Goal: Task Accomplishment & Management: Use online tool/utility

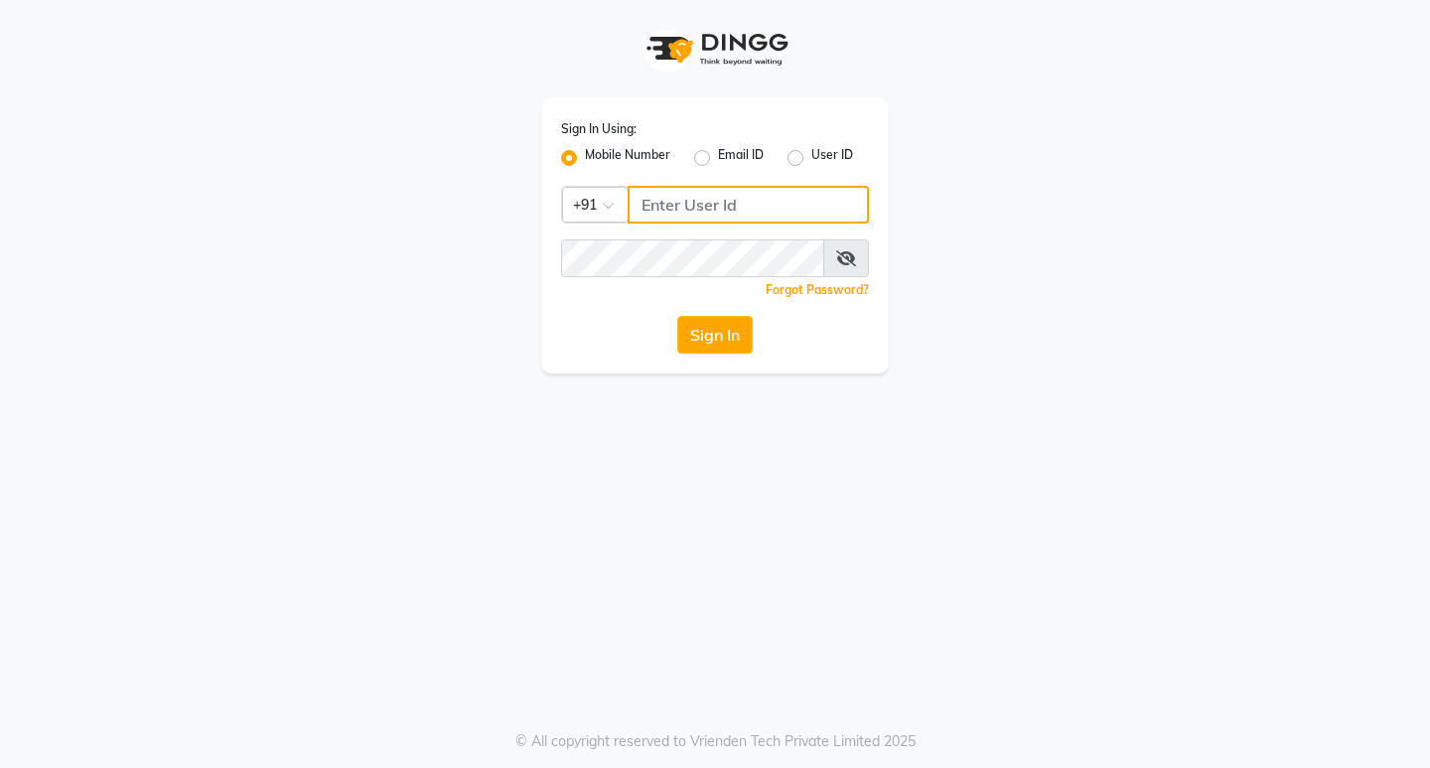
click at [654, 203] on input "Username" at bounding box center [748, 205] width 241 height 38
type input "1"
click at [657, 206] on input "1" at bounding box center [748, 205] width 241 height 38
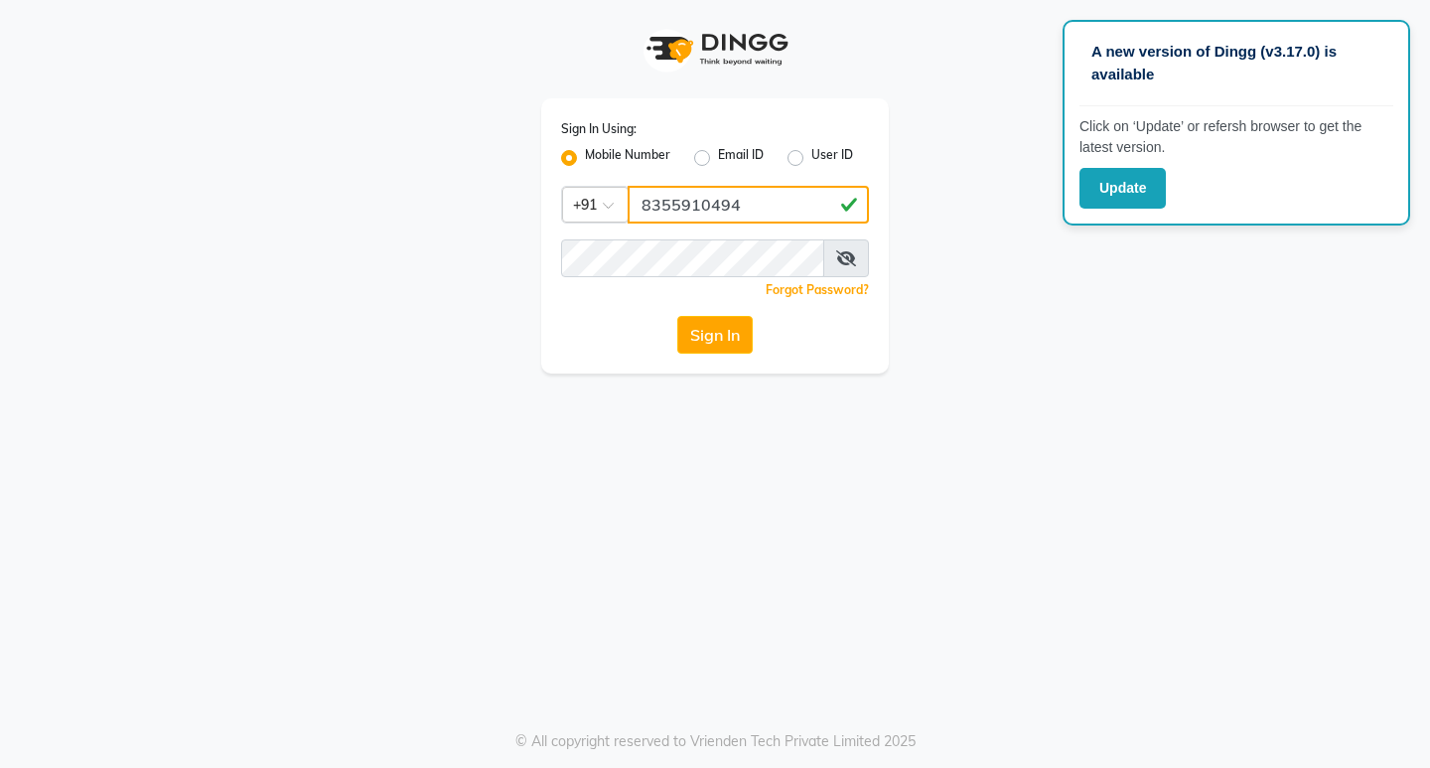
type input "8355910494"
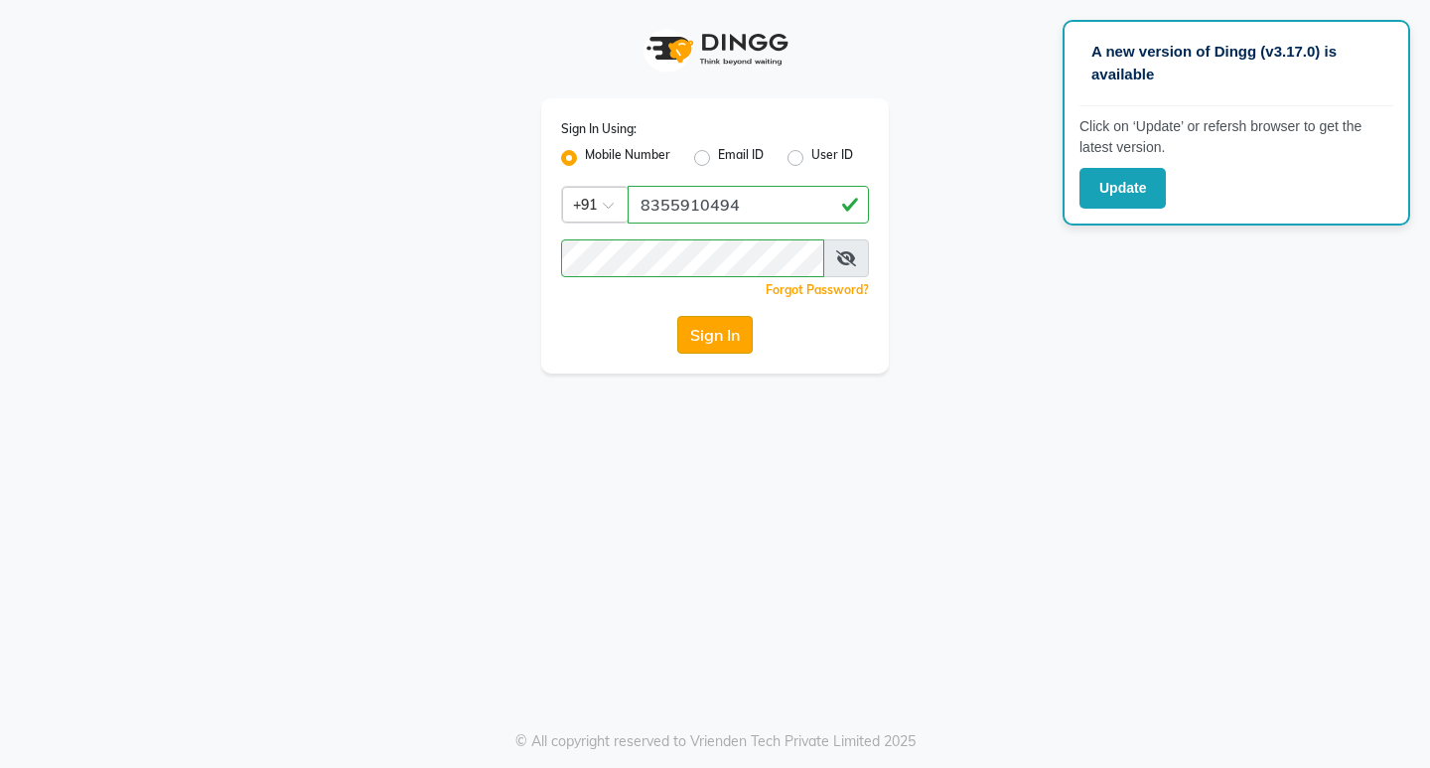
click at [709, 339] on button "Sign In" at bounding box center [714, 335] width 75 height 38
select select "6816"
select select "service"
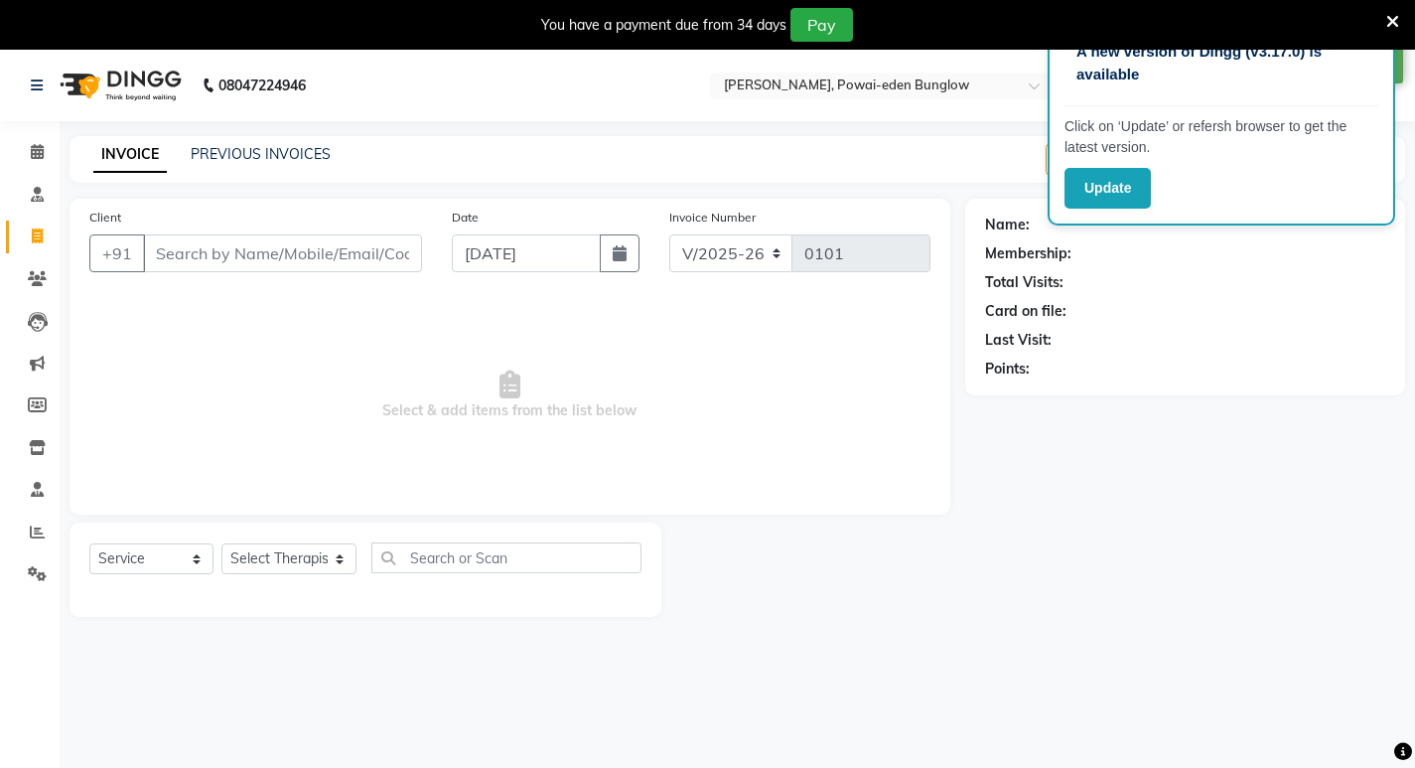
click at [1397, 23] on icon at bounding box center [1393, 22] width 13 height 18
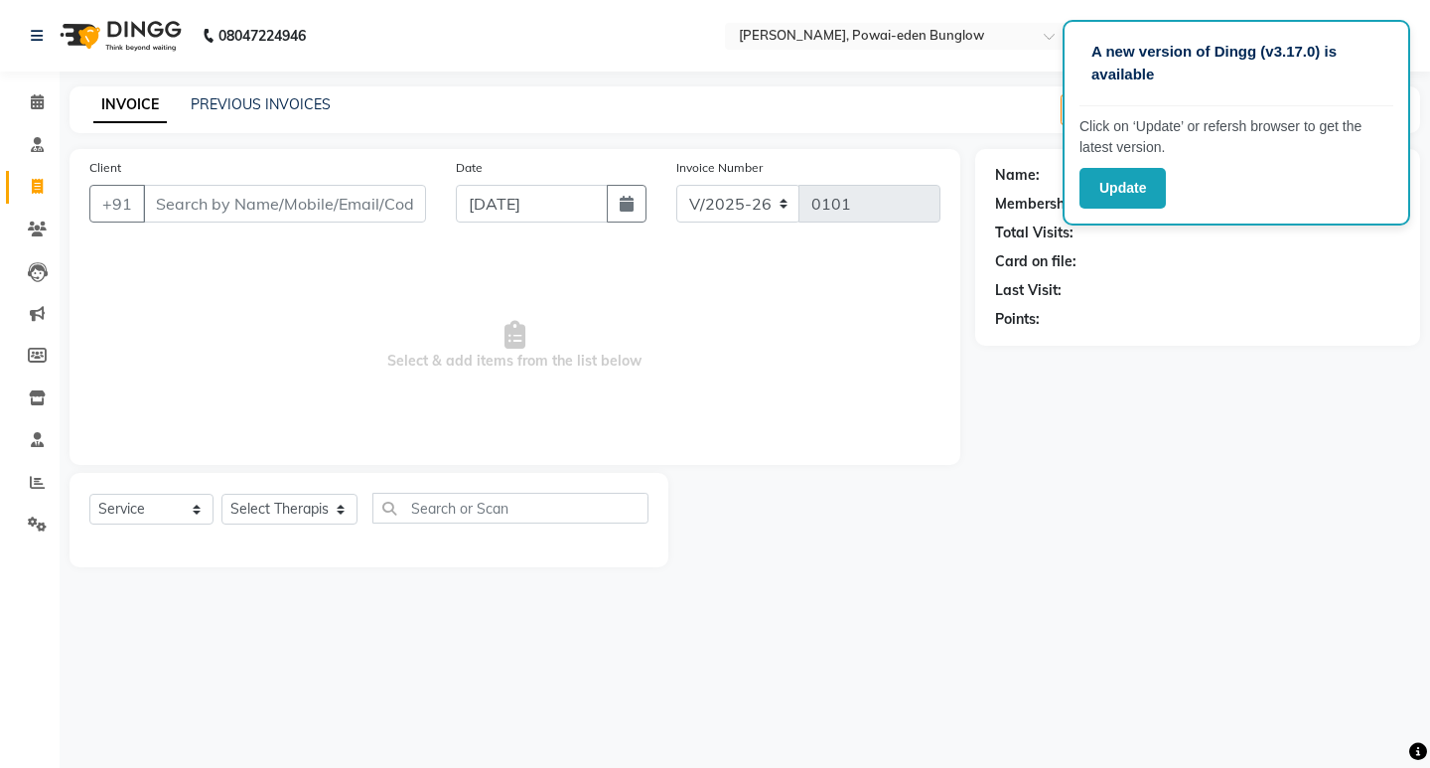
click at [998, 96] on div "INVOICE PREVIOUS INVOICES Create New Save Open Invoices" at bounding box center [745, 109] width 1351 height 47
click at [1173, 280] on div "Last Visit:" at bounding box center [1197, 290] width 405 height 21
click at [1416, 243] on div "Name: Membership: Total Visits: Card on file: Last Visit: Points:" at bounding box center [1197, 247] width 445 height 197
click at [876, 93] on div "INVOICE PREVIOUS INVOICES Create New Save Open Invoices" at bounding box center [745, 109] width 1351 height 47
click at [1229, 271] on div "Card on file:" at bounding box center [1197, 261] width 405 height 21
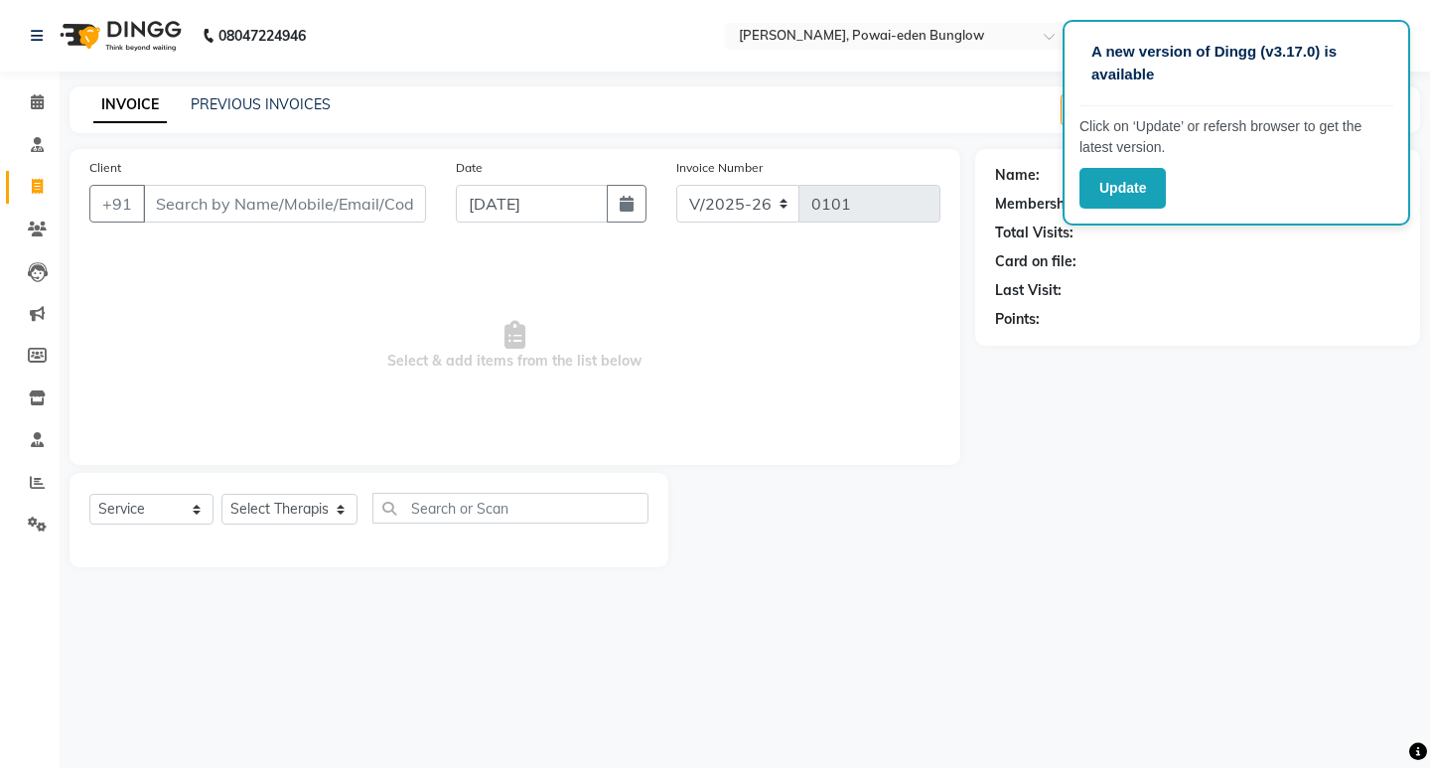
drag, startPoint x: 1230, startPoint y: 266, endPoint x: 1214, endPoint y: 271, distance: 16.6
click at [1230, 266] on div "Card on file:" at bounding box center [1197, 261] width 405 height 21
click at [1006, 111] on div "INVOICE PREVIOUS INVOICES Create New Save Open Invoices" at bounding box center [745, 109] width 1351 height 47
click at [1014, 111] on div "INVOICE PREVIOUS INVOICES Create New Save Open Invoices" at bounding box center [745, 109] width 1351 height 47
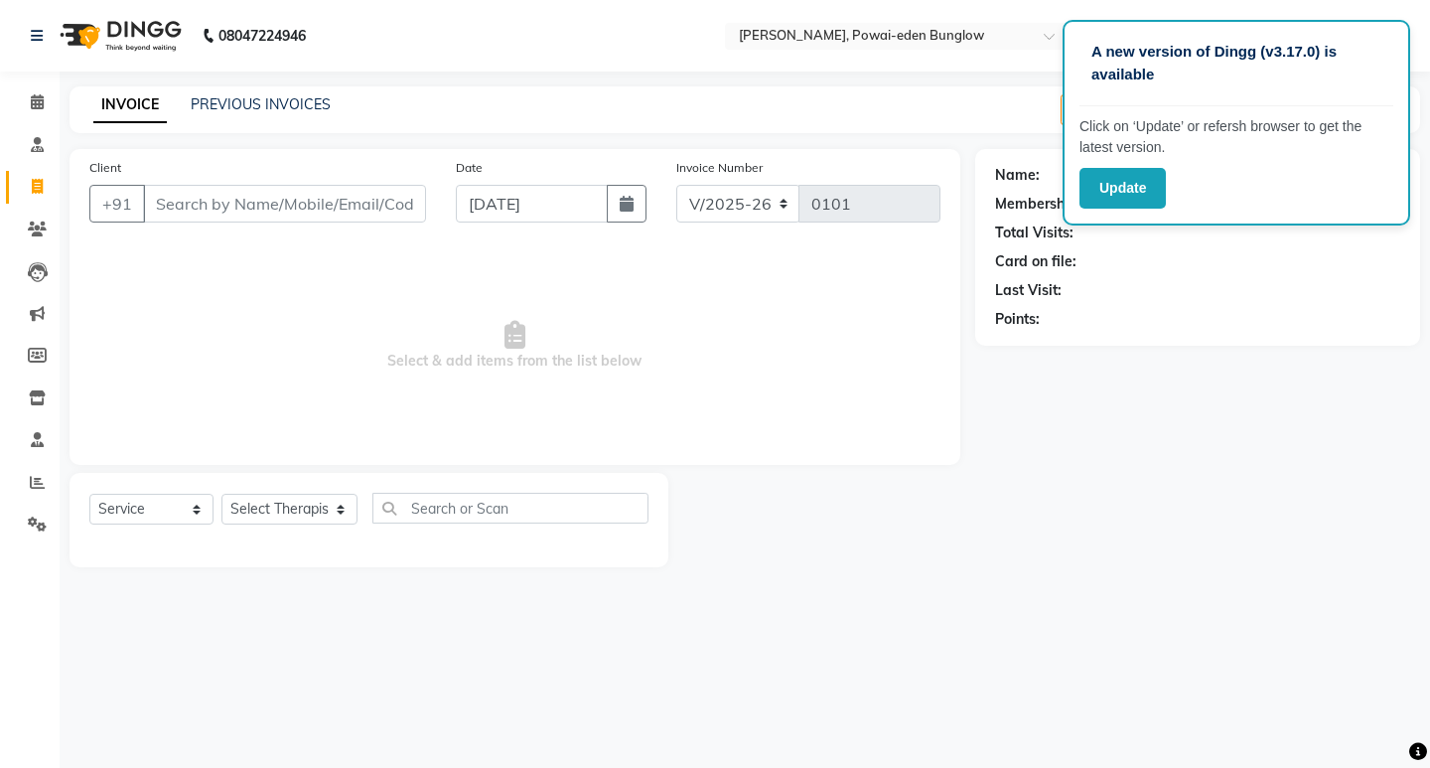
click at [1417, 257] on div "Name: Membership: Total Visits: Card on file: Last Visit: Points:" at bounding box center [1197, 247] width 445 height 197
drag, startPoint x: 1260, startPoint y: 322, endPoint x: 1297, endPoint y: 310, distance: 38.6
click at [1297, 310] on div "Points:" at bounding box center [1197, 319] width 405 height 21
click at [986, 137] on main "INVOICE PREVIOUS INVOICES Create New Save Open Invoices Client +91 Date [DATE] …" at bounding box center [745, 341] width 1371 height 511
click at [155, 208] on input "Client" at bounding box center [284, 204] width 283 height 38
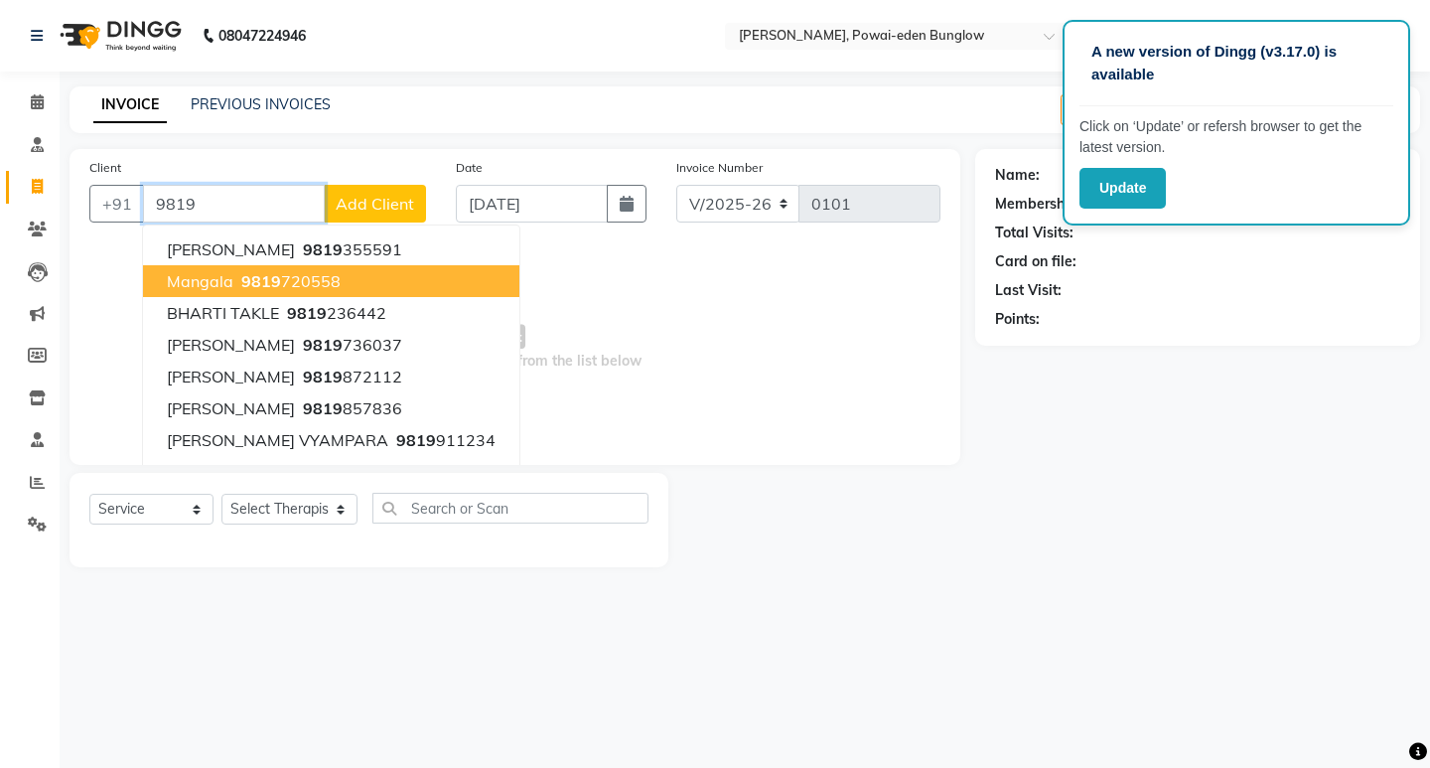
click at [195, 283] on span "mangala" at bounding box center [200, 281] width 67 height 20
type input "9819720558"
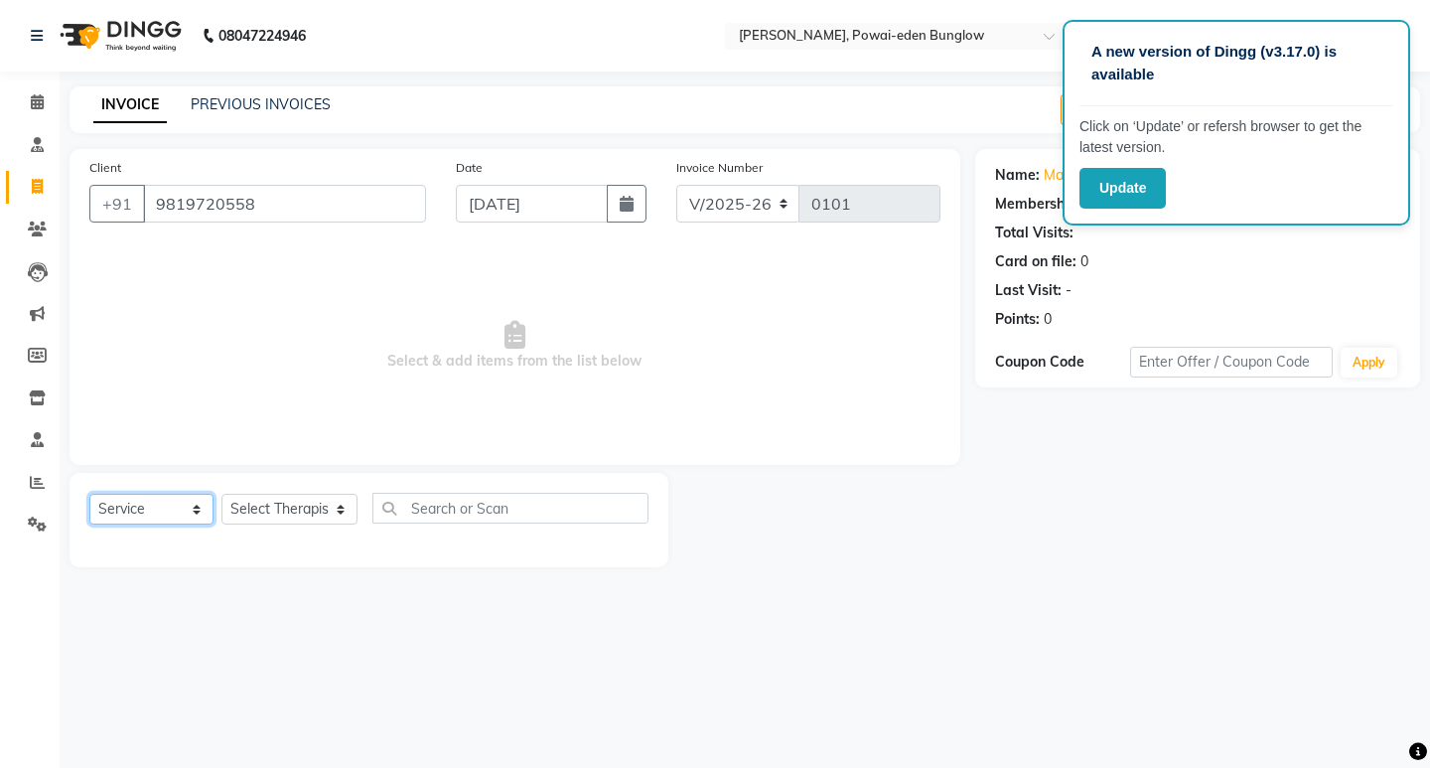
click at [195, 510] on select "Select Service Product Membership Package Voucher Prepaid Gift Card" at bounding box center [151, 509] width 124 height 31
select select "P"
click at [89, 494] on select "Select Service Product Membership Package Voucher Prepaid Gift Card" at bounding box center [151, 509] width 124 height 31
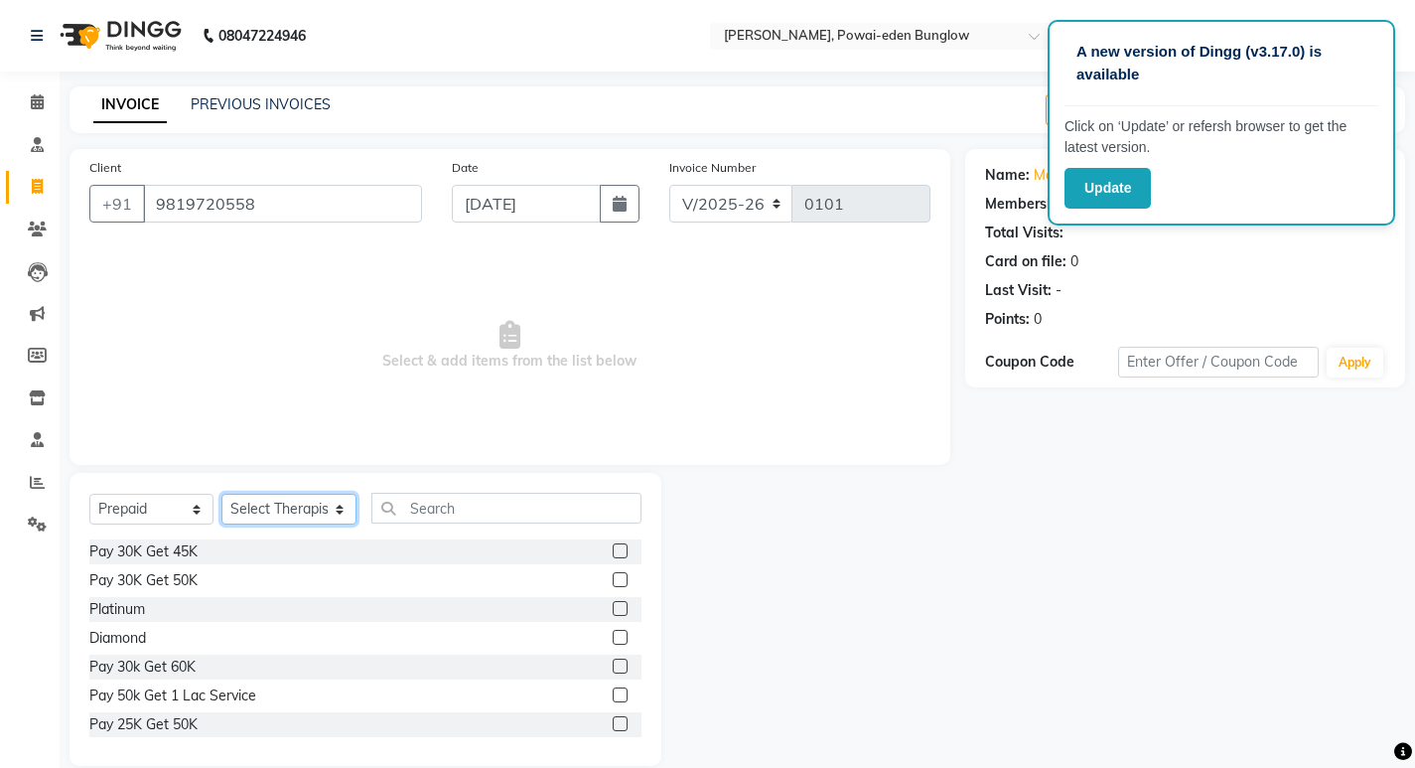
click at [332, 512] on select "Select Therapist [PERSON_NAME] [PERSON_NAME] [PERSON_NAME] Bibina [PERSON_NAME]…" at bounding box center [288, 509] width 135 height 31
select select "87576"
click at [221, 494] on select "Select Therapist [PERSON_NAME] [PERSON_NAME] [PERSON_NAME] Bibina [PERSON_NAME]…" at bounding box center [288, 509] width 135 height 31
click at [613, 663] on label at bounding box center [620, 665] width 15 height 15
click at [613, 663] on input "checkbox" at bounding box center [619, 666] width 13 height 13
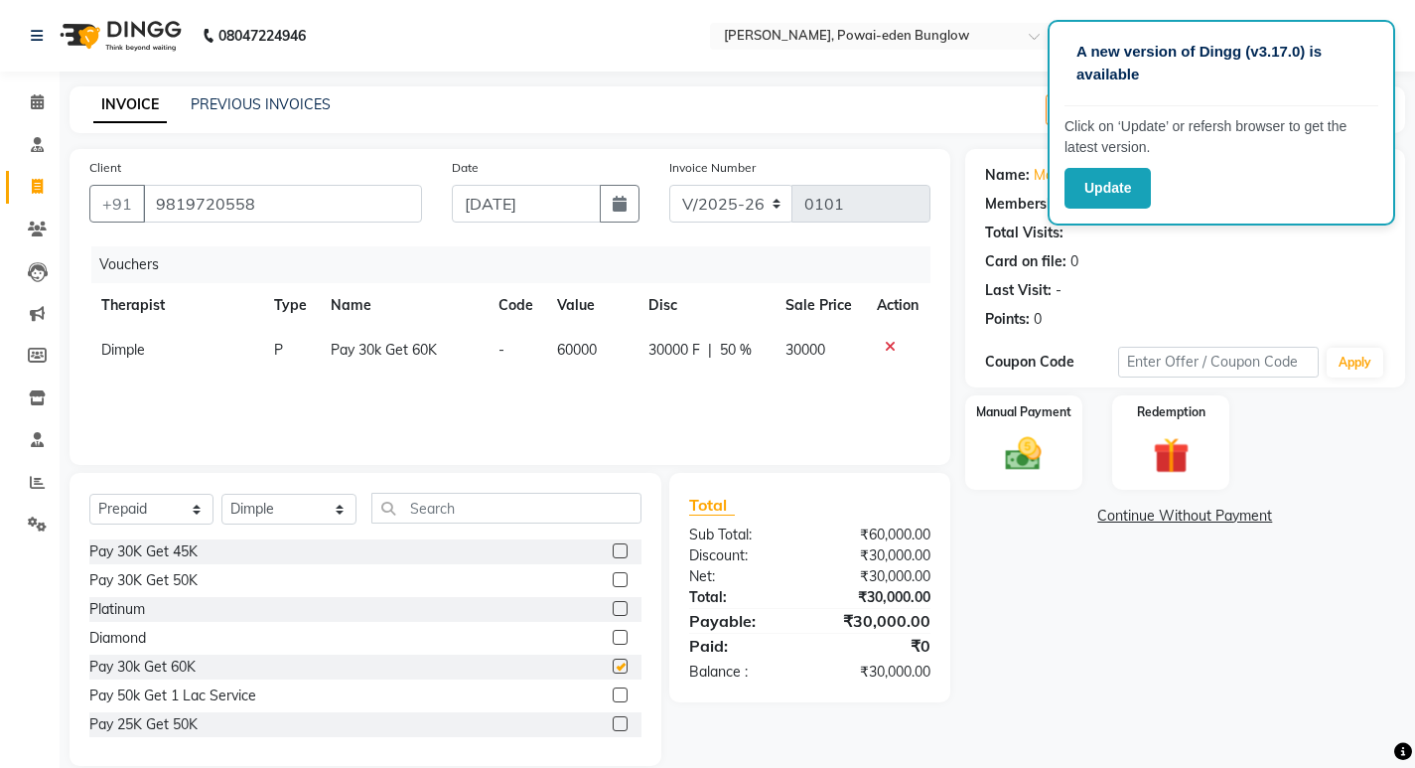
checkbox input "false"
click at [1165, 447] on img at bounding box center [1171, 456] width 61 height 47
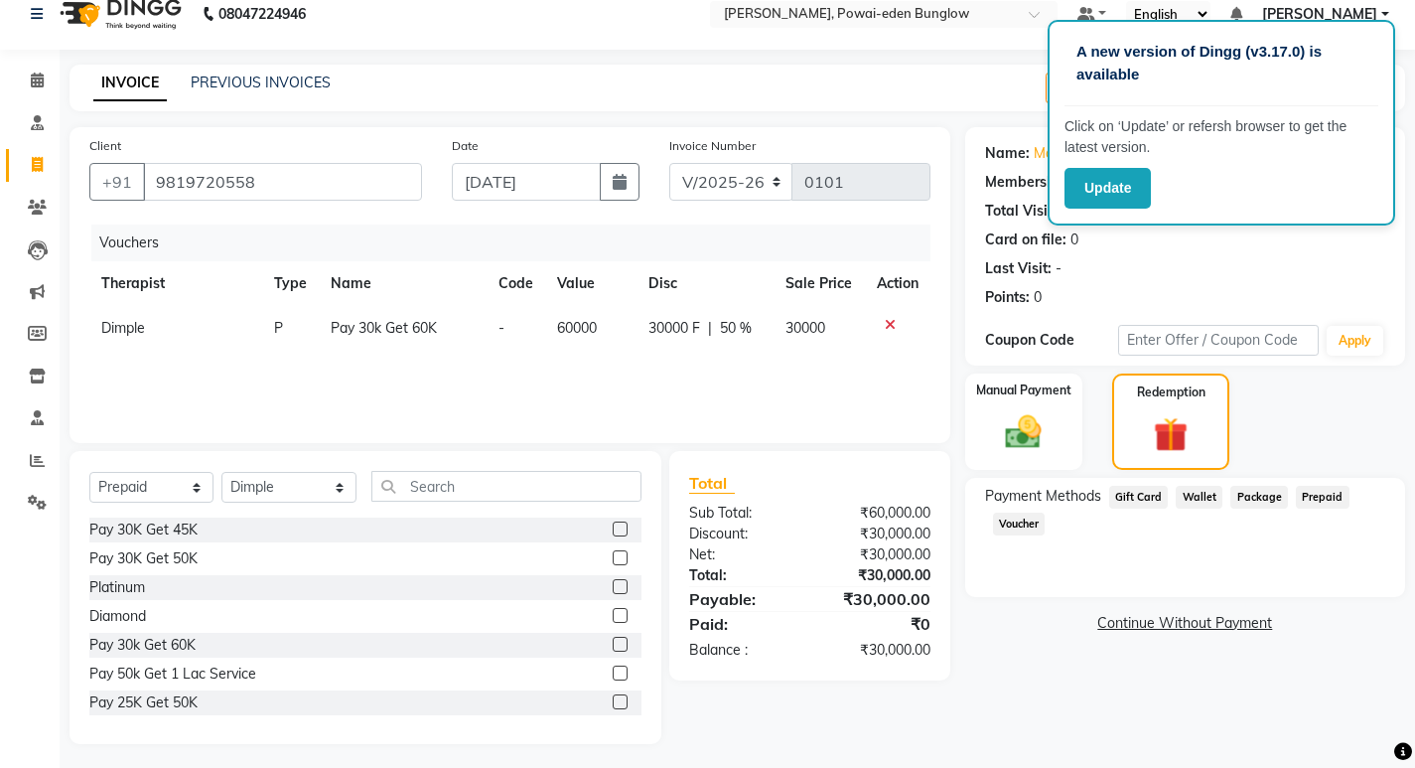
scroll to position [28, 0]
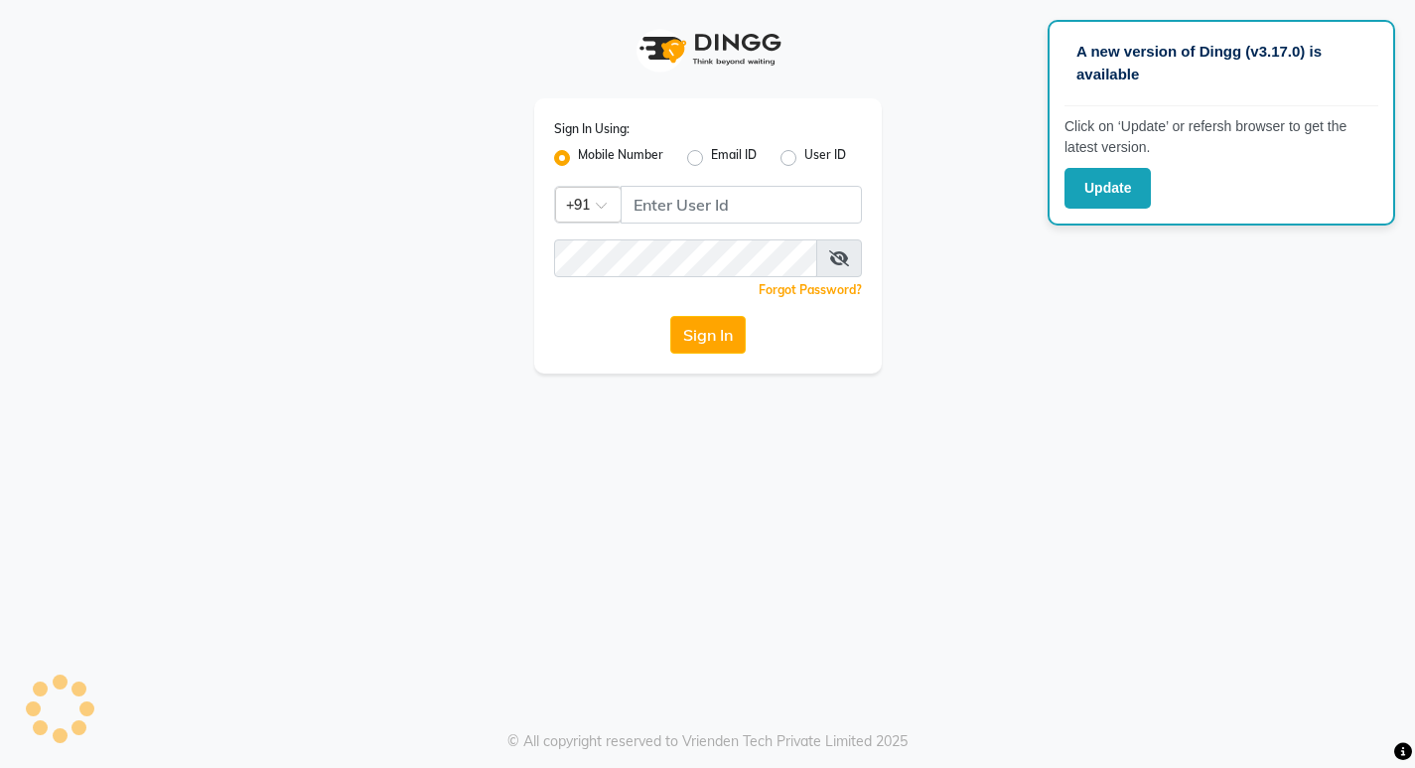
select select "6816"
select select "service"
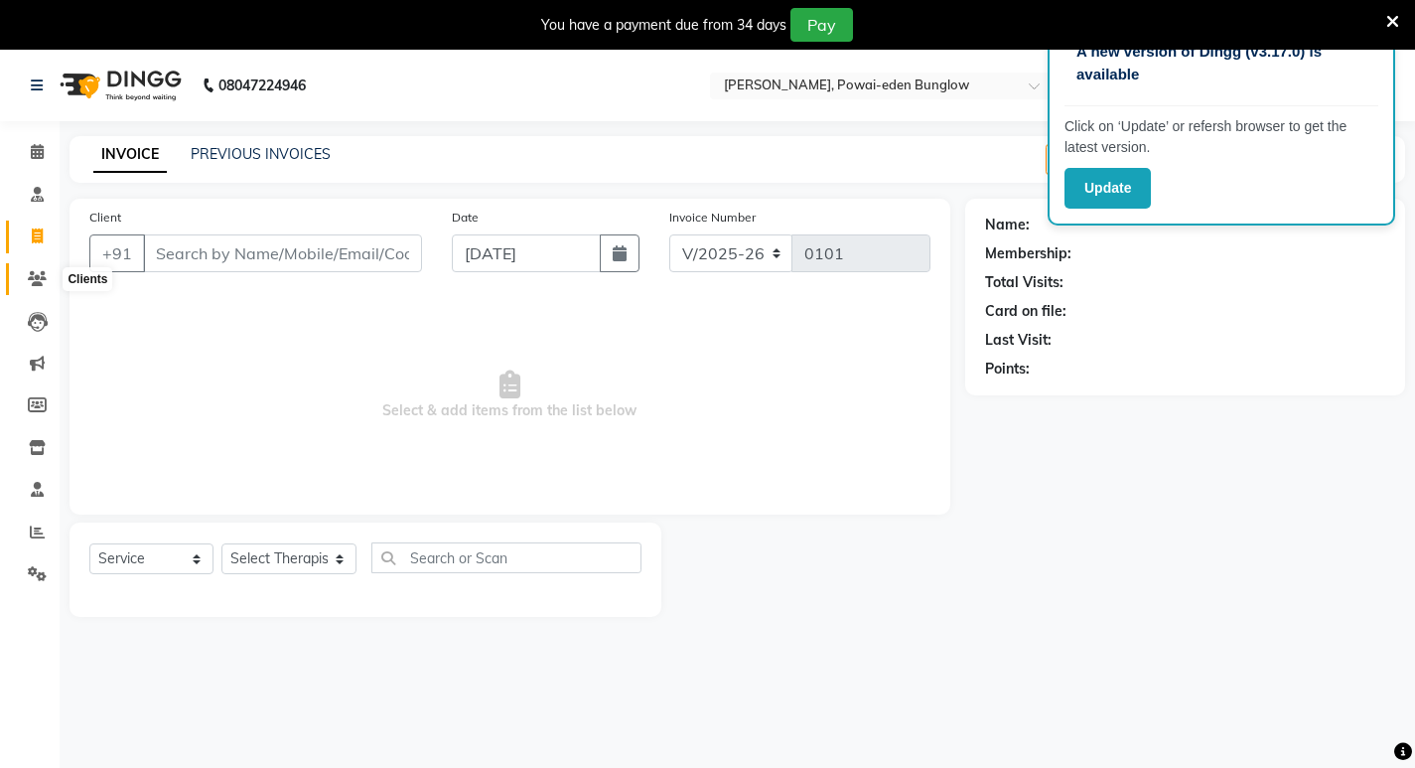
click at [47, 277] on span at bounding box center [37, 279] width 35 height 23
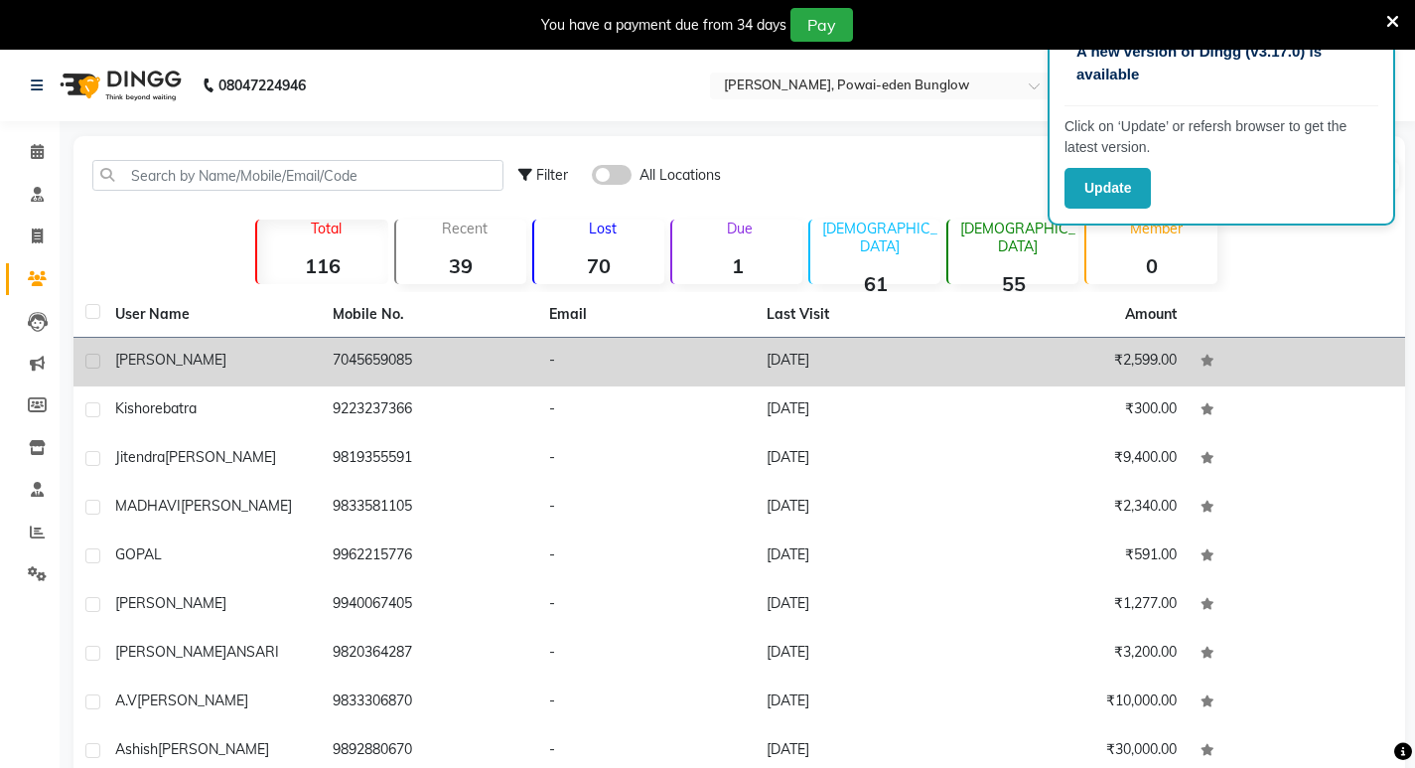
click at [182, 366] on span "[PERSON_NAME]" at bounding box center [170, 360] width 111 height 18
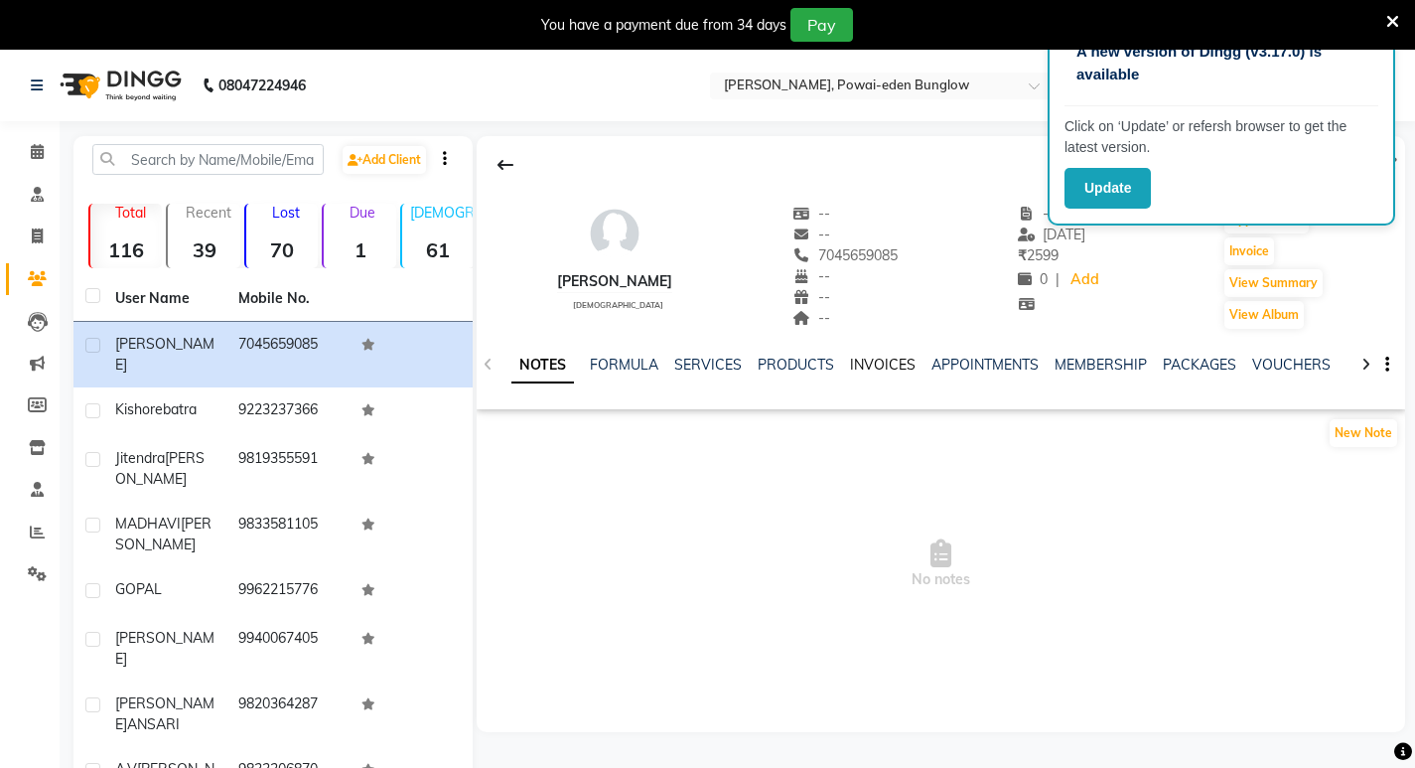
click at [887, 368] on link "INVOICES" at bounding box center [883, 365] width 66 height 18
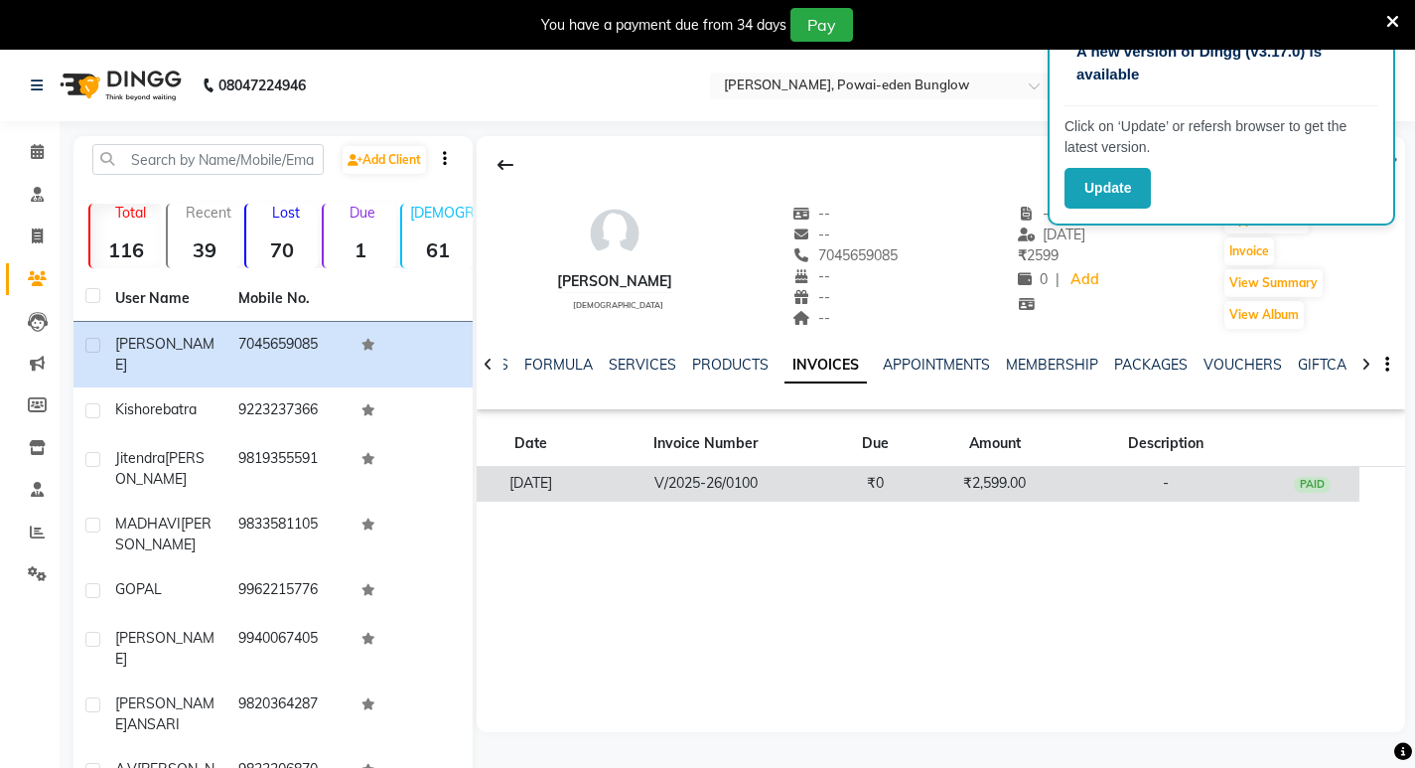
click at [571, 477] on td "[DATE]" at bounding box center [530, 484] width 107 height 35
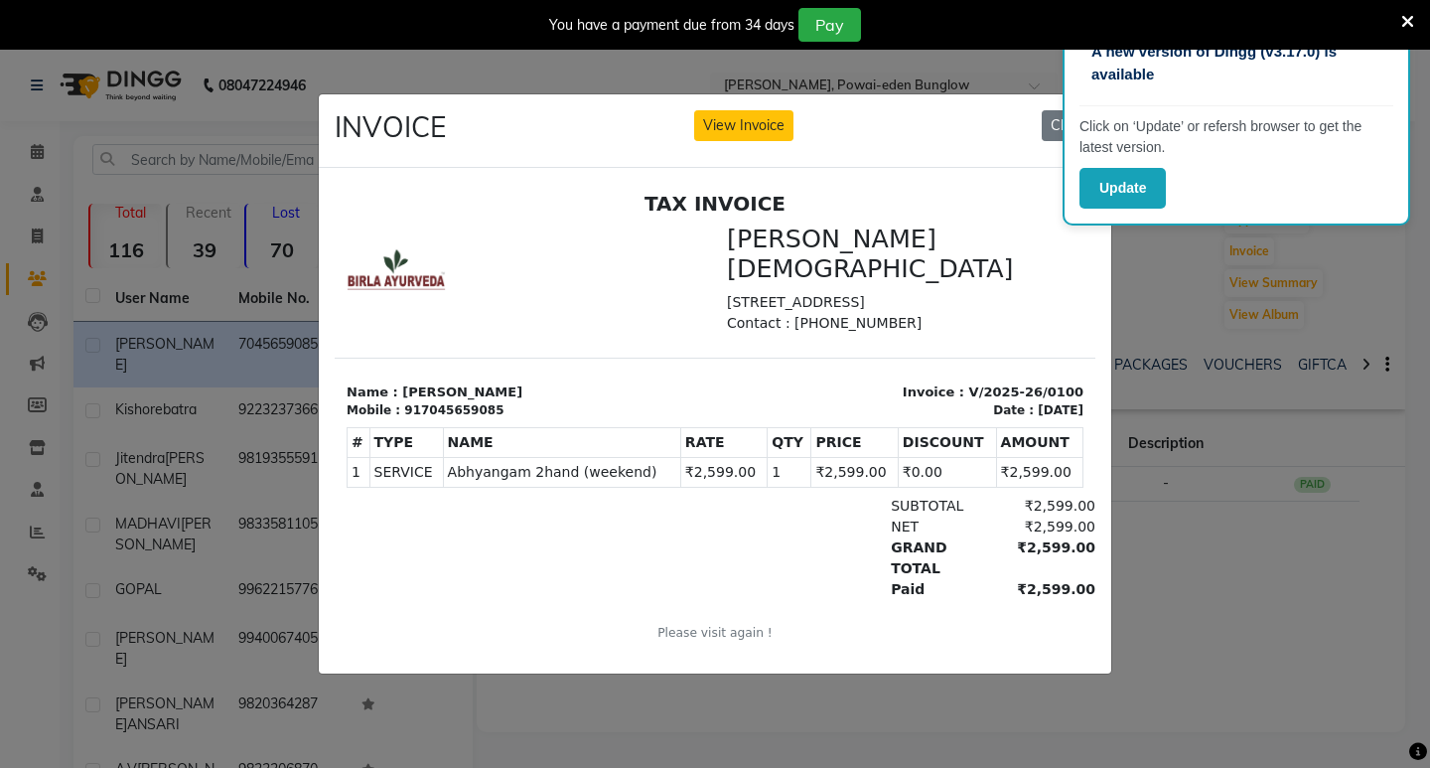
click at [1406, 17] on icon at bounding box center [1407, 22] width 13 height 18
